Goal: Find specific page/section: Find specific page/section

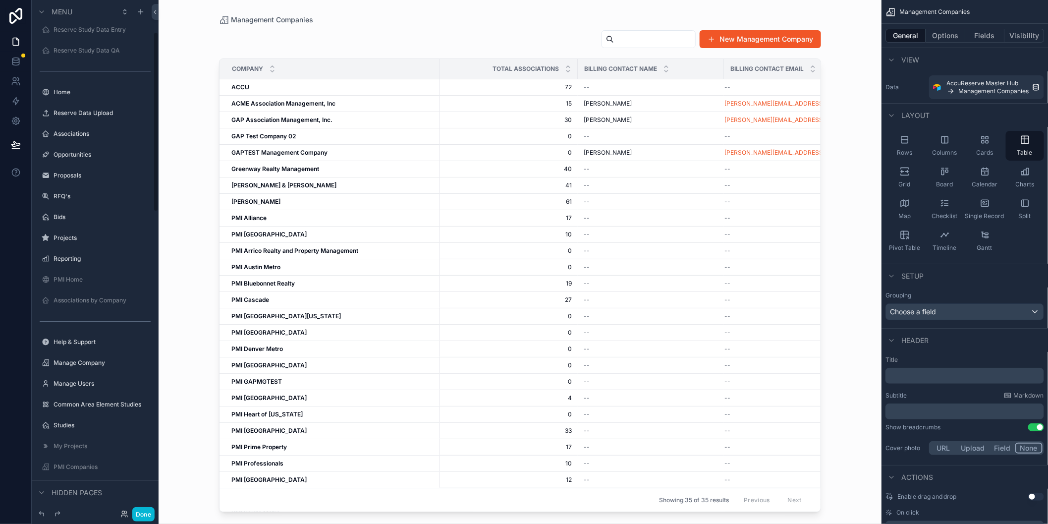
scroll to position [90, 0]
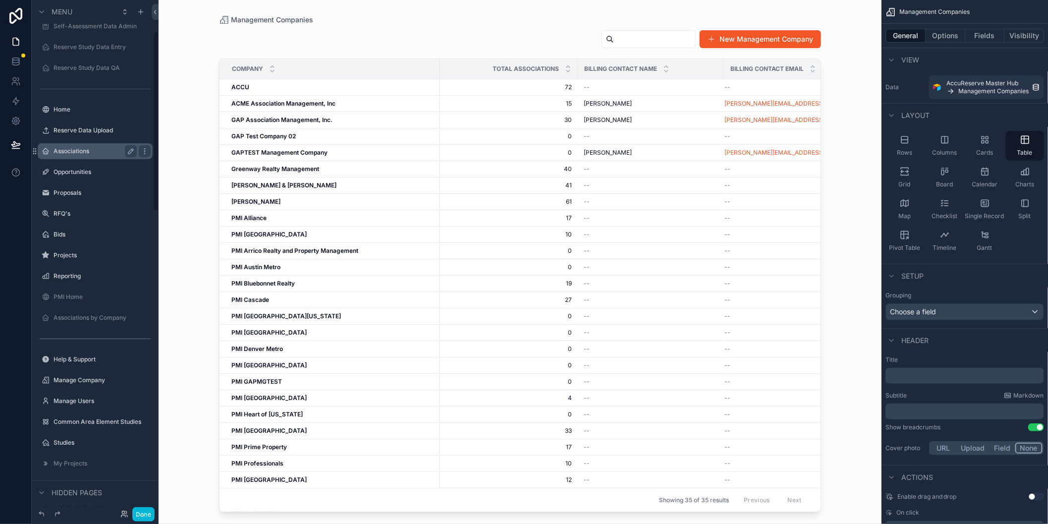
click at [75, 151] on label "Associations" at bounding box center [93, 151] width 79 height 8
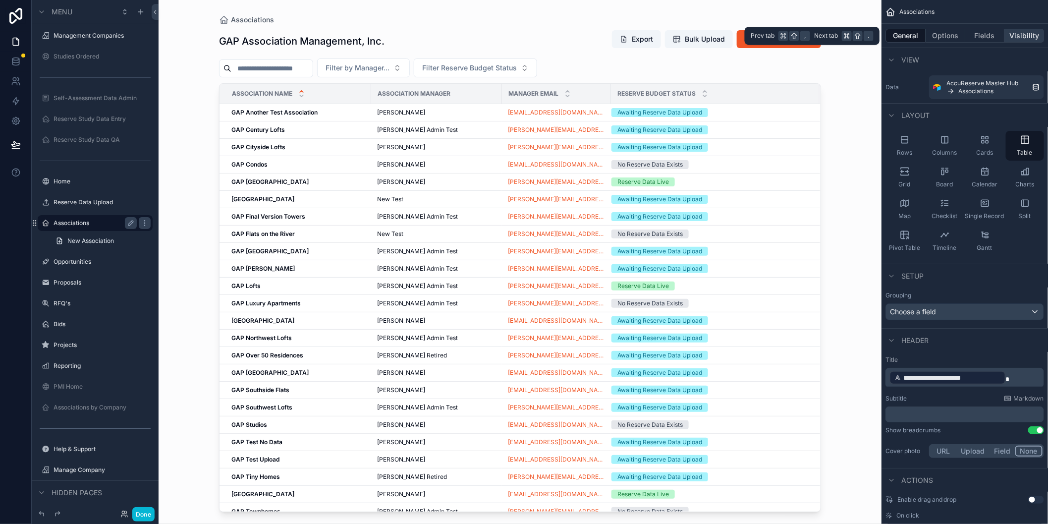
click at [1026, 33] on button "Visibility" at bounding box center [1025, 36] width 40 height 14
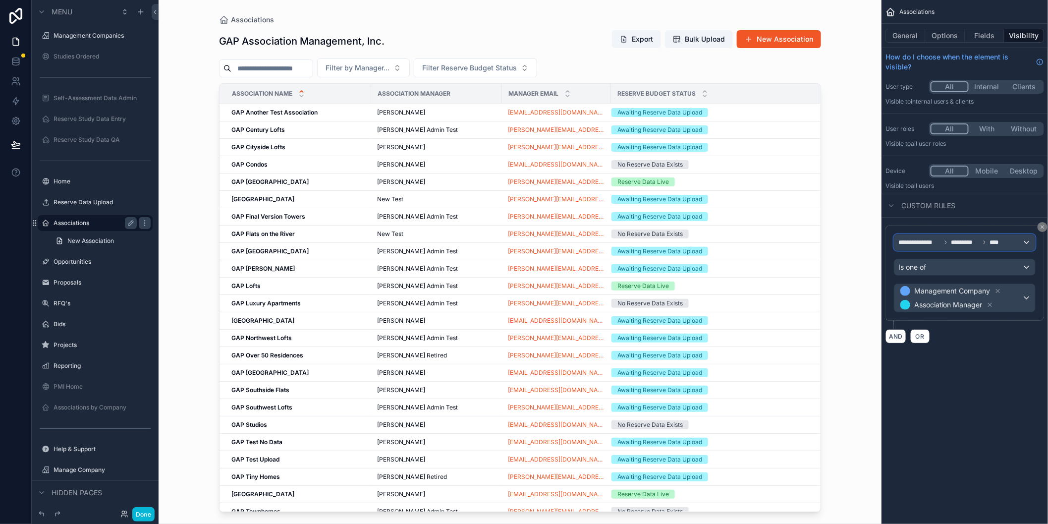
click at [922, 242] on span "**********" at bounding box center [920, 242] width 43 height 8
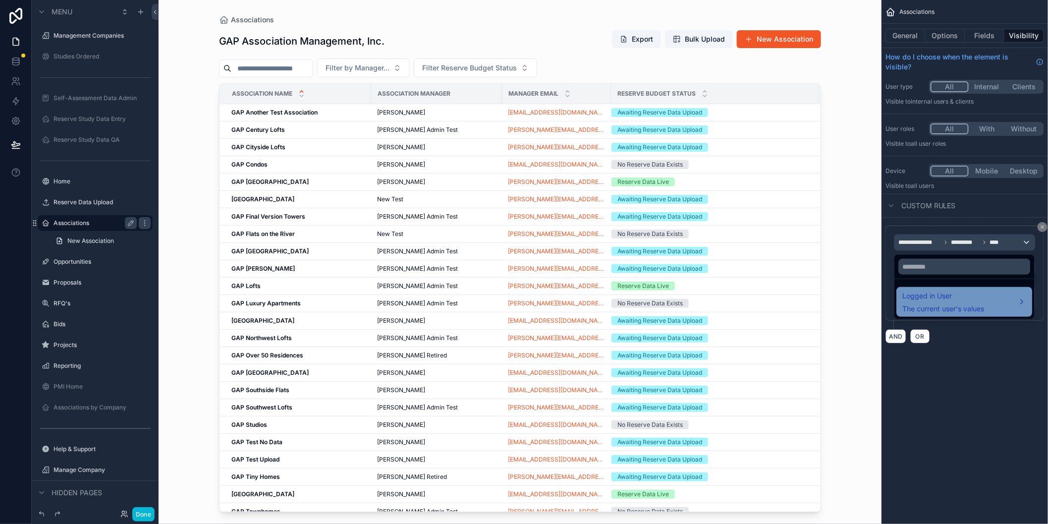
click at [926, 298] on span "Logged in User" at bounding box center [943, 296] width 82 height 12
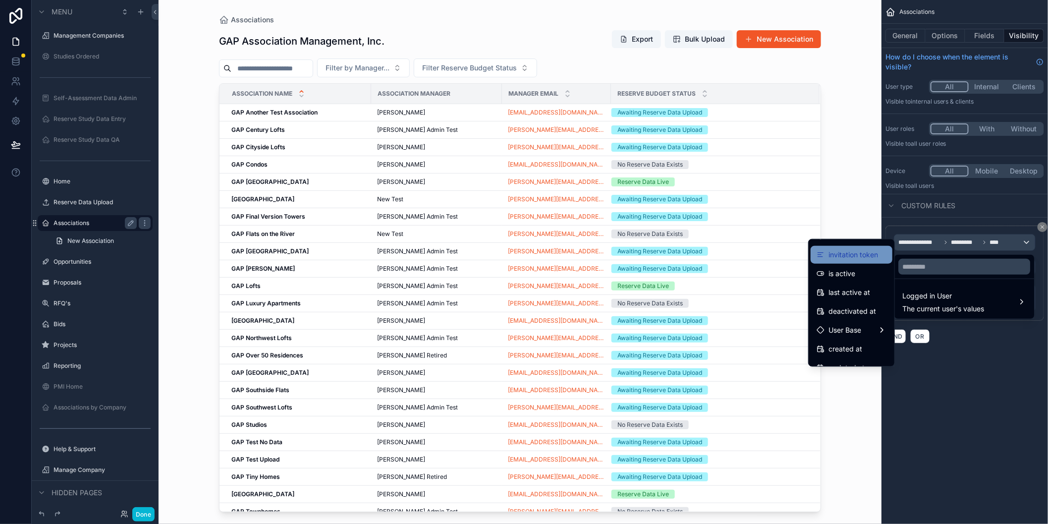
scroll to position [149, 0]
click at [840, 327] on span "User Base" at bounding box center [845, 327] width 33 height 12
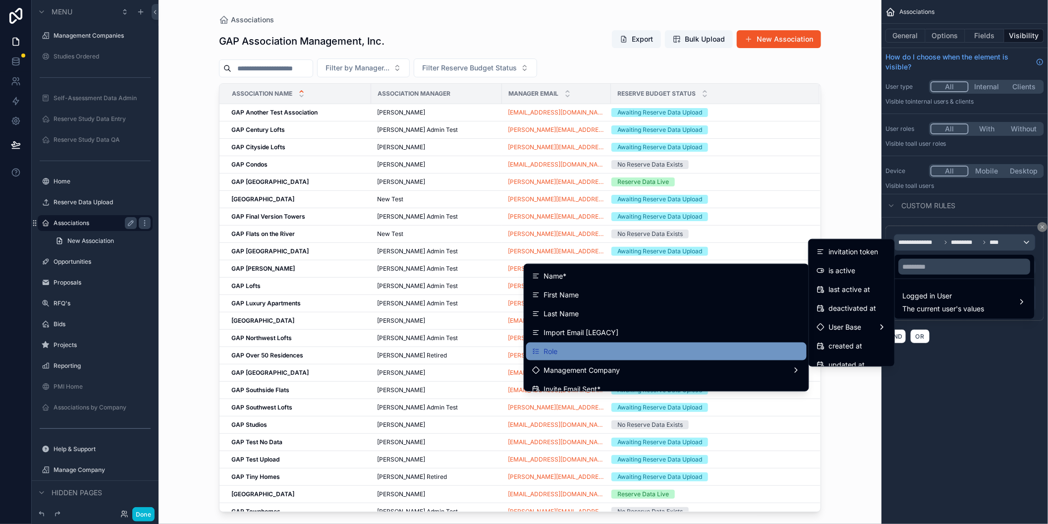
scroll to position [25, 0]
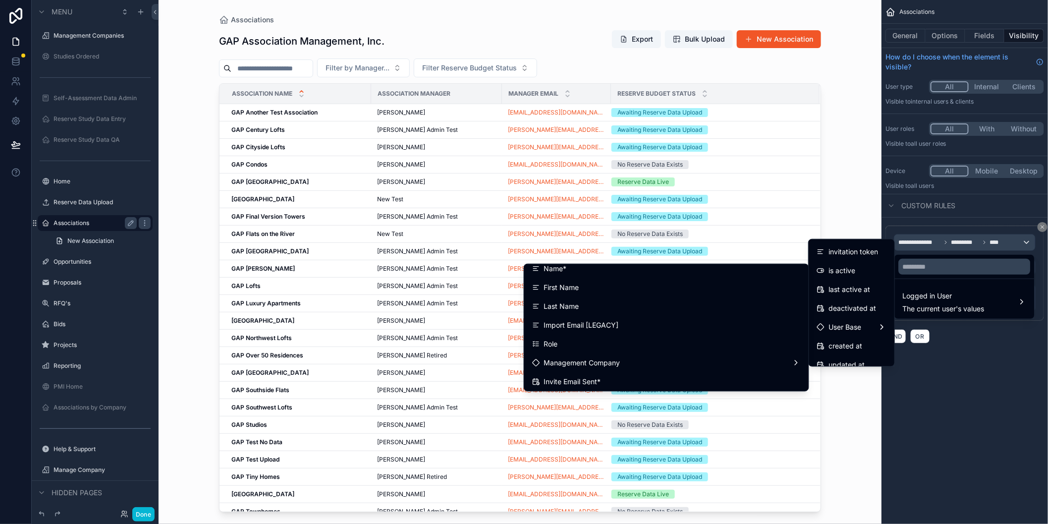
click at [1016, 373] on div "scrollable content" at bounding box center [524, 262] width 1048 height 524
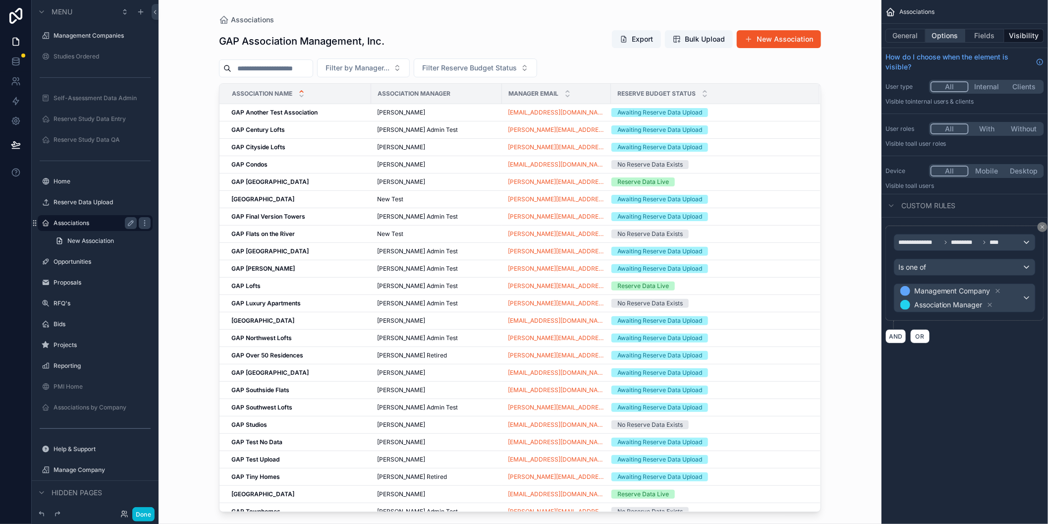
click at [959, 34] on button "Options" at bounding box center [946, 36] width 40 height 14
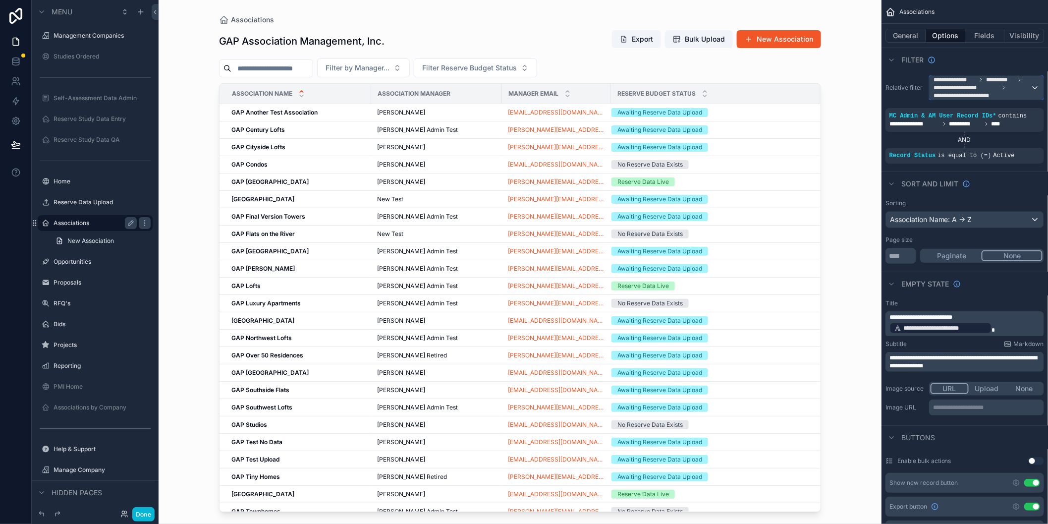
click at [956, 89] on span "**********" at bounding box center [966, 88] width 65 height 8
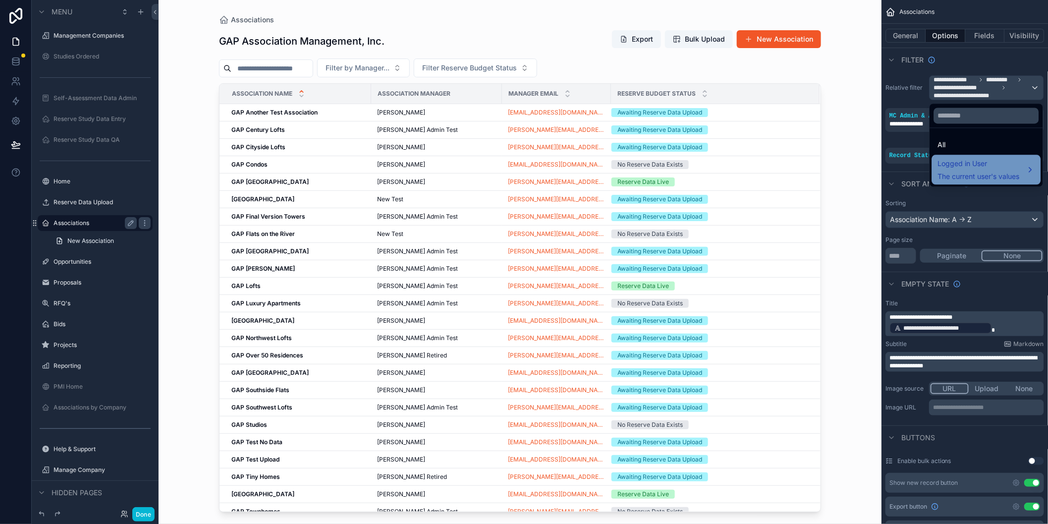
click at [959, 170] on div "Logged in User The current user's values" at bounding box center [979, 170] width 82 height 24
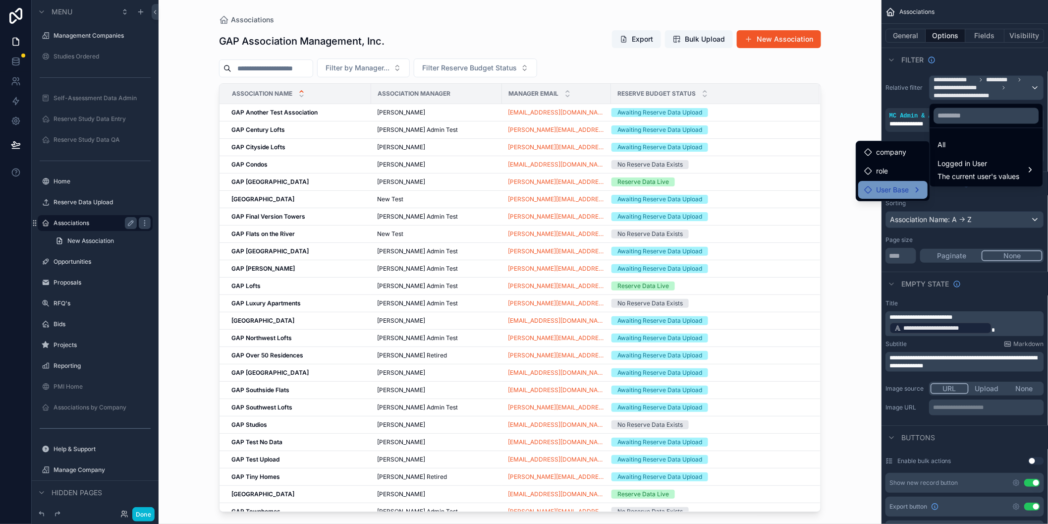
click at [897, 191] on span "User Base" at bounding box center [892, 190] width 33 height 12
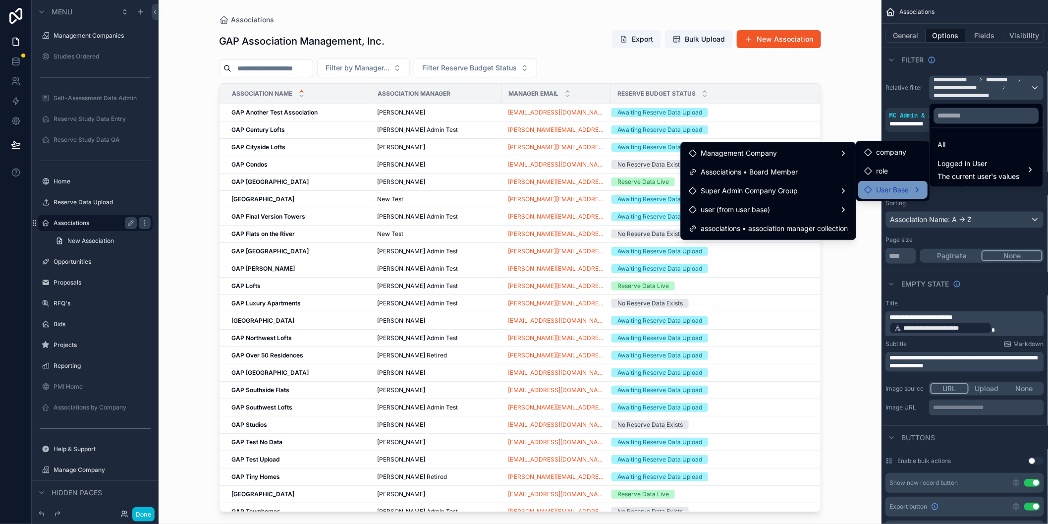
click at [891, 195] on span "User Base" at bounding box center [892, 190] width 33 height 12
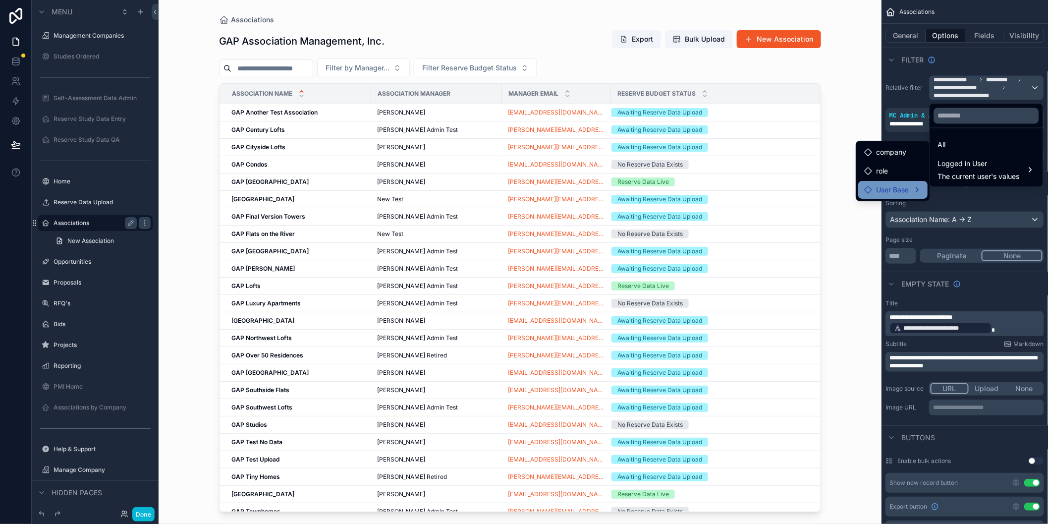
click at [891, 193] on span "User Base" at bounding box center [892, 190] width 33 height 12
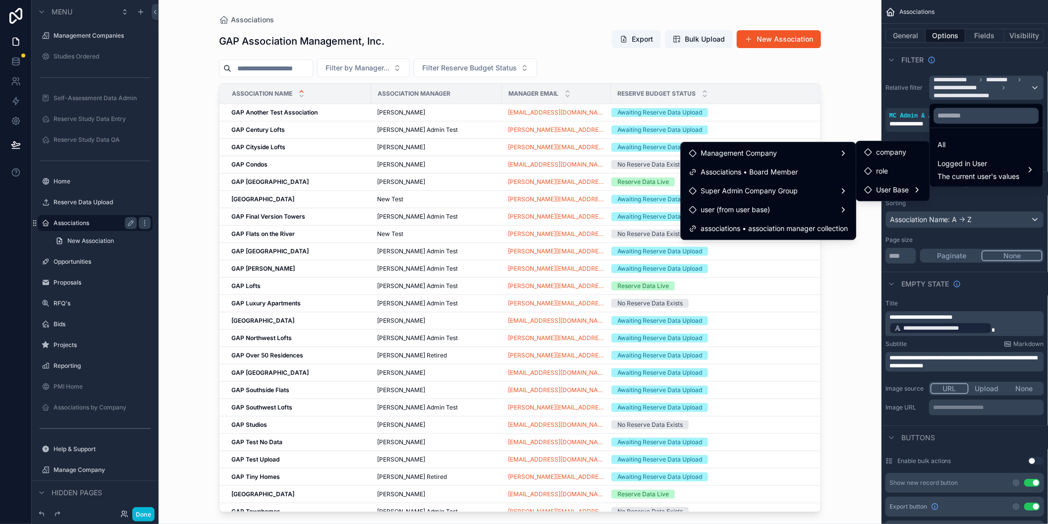
click at [850, 257] on div "Associations GAP Association Management, Inc. Export Bulk Upload New Associatio…" at bounding box center [520, 262] width 723 height 524
click at [909, 72] on div "scrollable content" at bounding box center [524, 262] width 1048 height 524
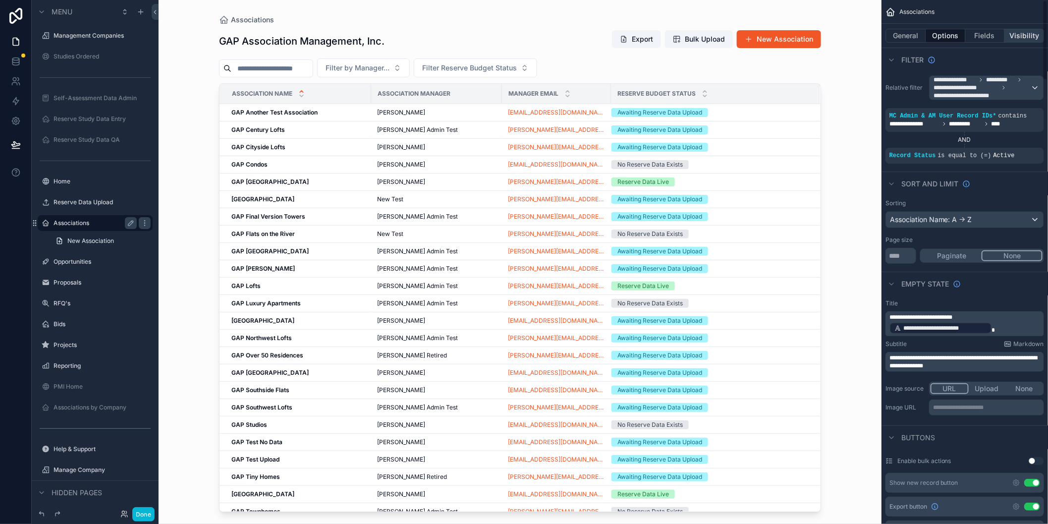
click at [1031, 38] on button "Visibility" at bounding box center [1025, 36] width 40 height 14
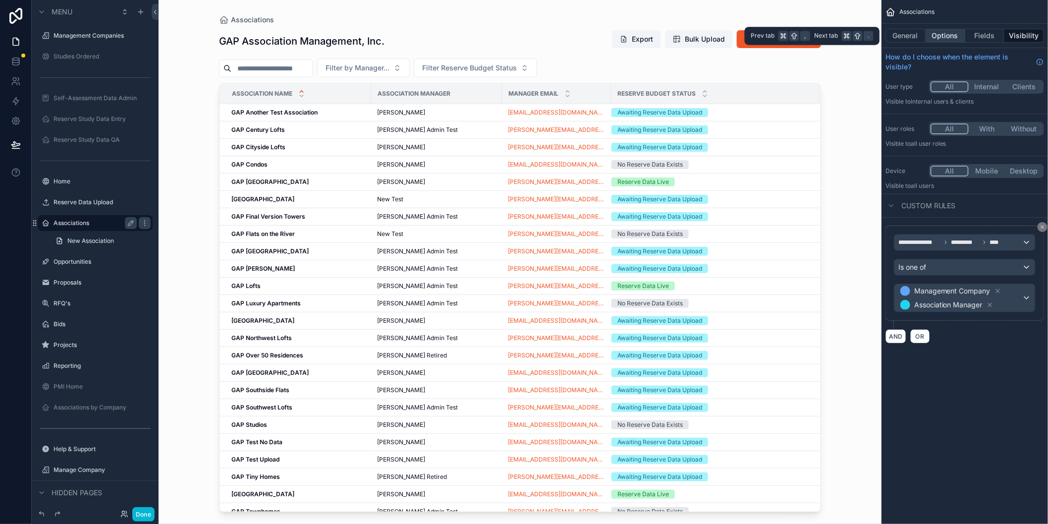
click at [940, 31] on button "Options" at bounding box center [946, 36] width 40 height 14
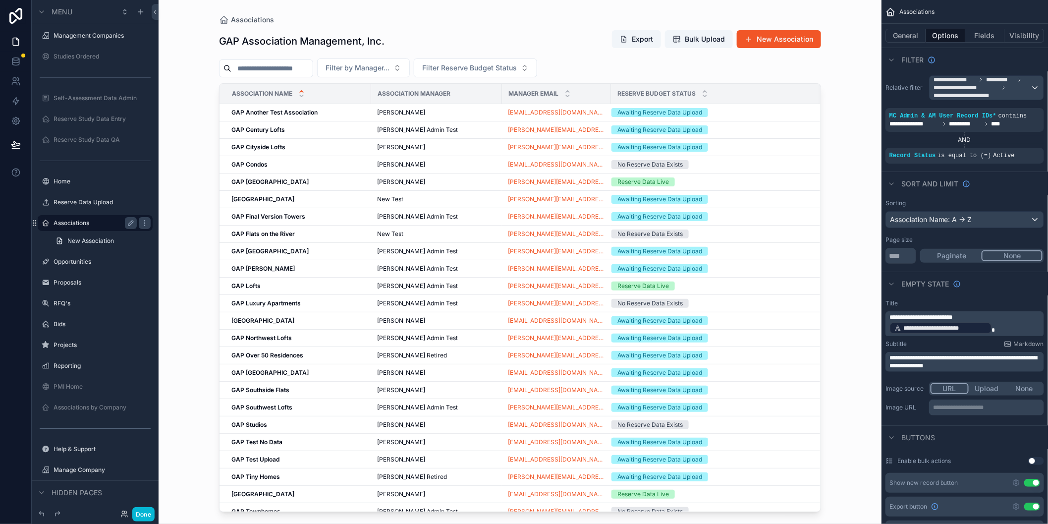
click at [870, 181] on div "Associations GAP Association Management, Inc. Export Bulk Upload New Associatio…" at bounding box center [520, 262] width 723 height 524
